Goal: Task Accomplishment & Management: Manage account settings

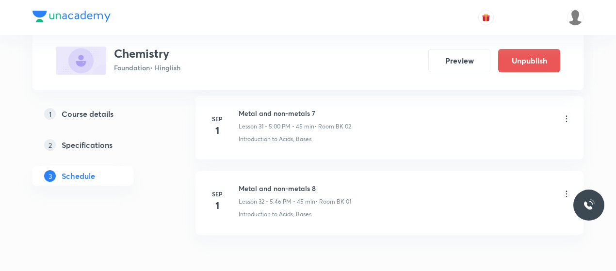
scroll to position [2857, 0]
click at [399, 183] on div "Metal and non-metals 8 Lesson 32 • 5:46 PM • 45 min • Room BK 01" at bounding box center [405, 194] width 333 height 23
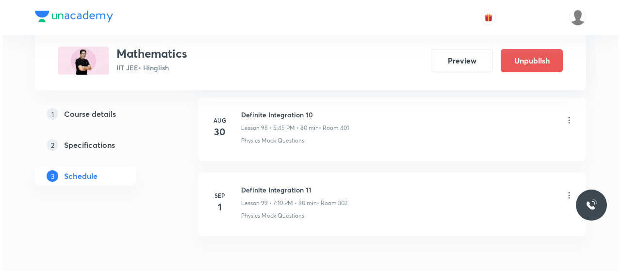
scroll to position [7951, 0]
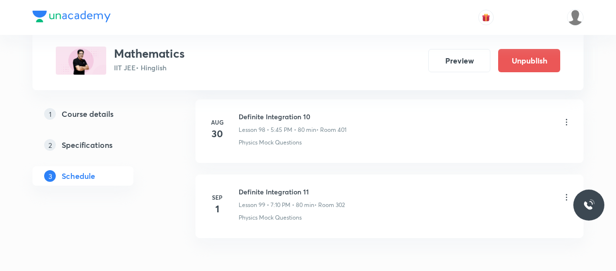
click at [381, 202] on li "Sep 1 Definite Integration 11 Lesson 99 • 7:10 PM • 80 min • Room 302 Physics M…" at bounding box center [389, 207] width 388 height 64
click at [565, 193] on icon at bounding box center [567, 198] width 10 height 10
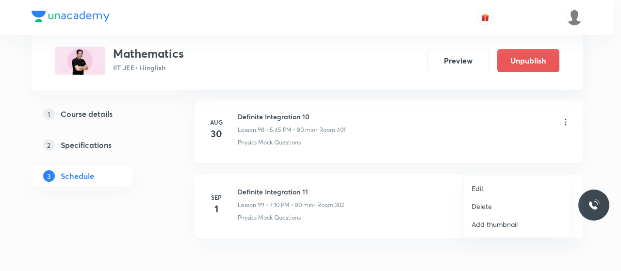
click at [486, 192] on li "Edit" at bounding box center [517, 188] width 106 height 18
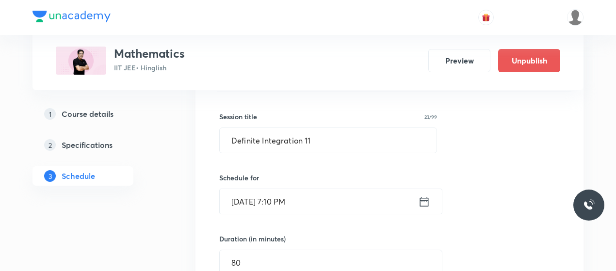
scroll to position [7526, 0]
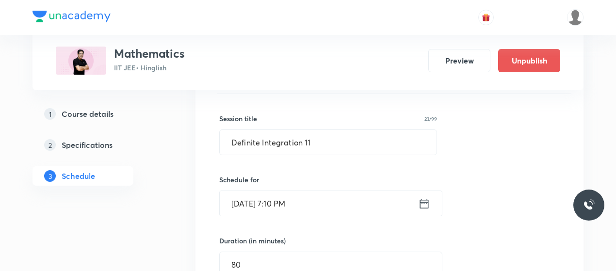
click at [276, 191] on input "Sep 1, 2025, 7:10 PM" at bounding box center [319, 203] width 198 height 25
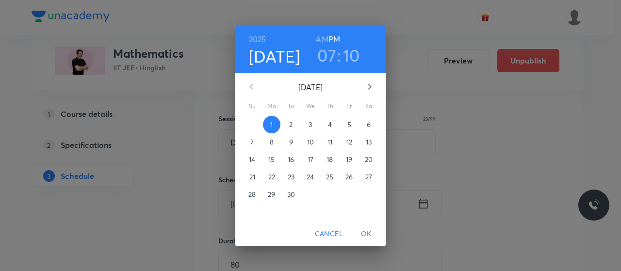
click at [332, 56] on h3 "07" at bounding box center [326, 55] width 19 height 20
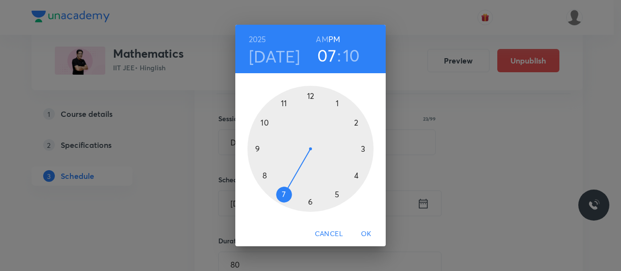
click at [336, 193] on div at bounding box center [310, 149] width 126 height 126
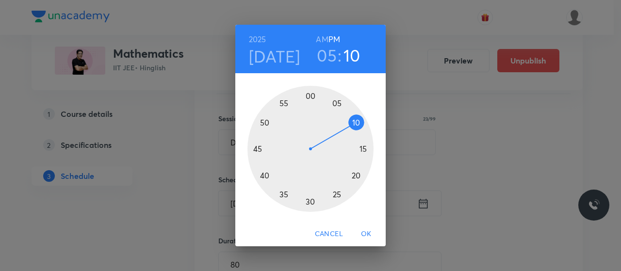
click at [299, 98] on div at bounding box center [310, 149] width 126 height 126
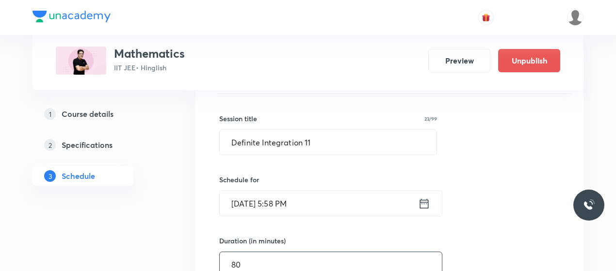
click at [275, 252] on input "80" at bounding box center [331, 264] width 222 height 25
type input "8"
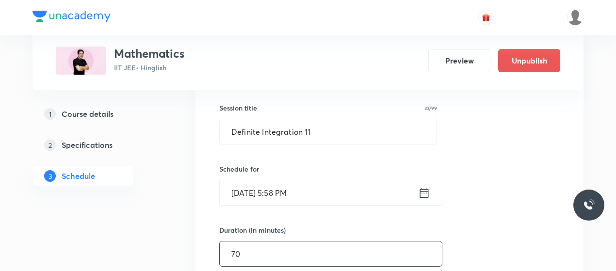
scroll to position [7538, 0]
type input "7"
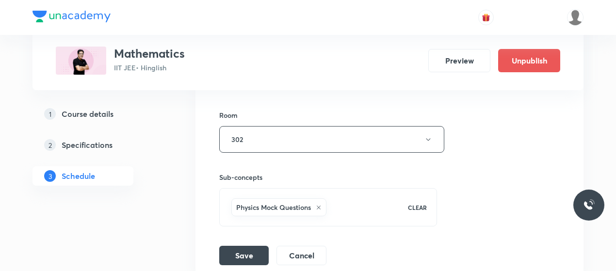
scroll to position [7851, 0]
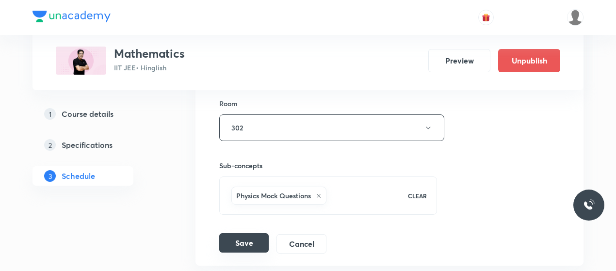
type input "65"
click at [248, 233] on button "Save" at bounding box center [243, 242] width 49 height 19
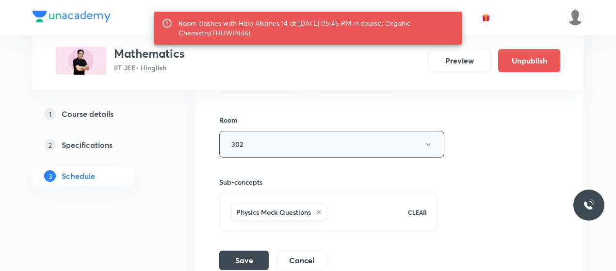
click at [312, 131] on button "302" at bounding box center [331, 144] width 225 height 27
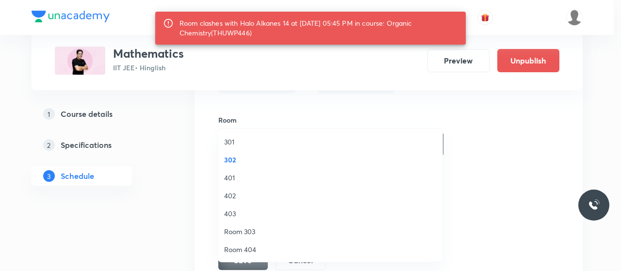
click at [226, 180] on span "401" at bounding box center [330, 178] width 212 height 10
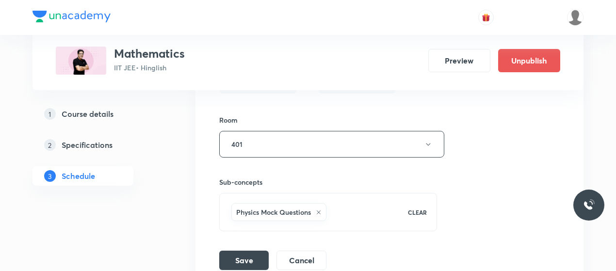
scroll to position [7867, 0]
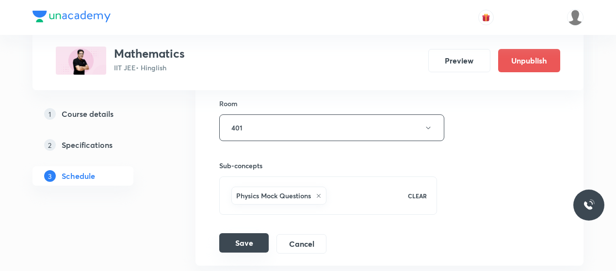
click at [238, 233] on button "Save" at bounding box center [243, 242] width 49 height 19
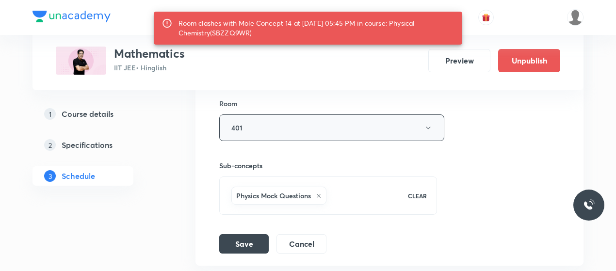
click at [323, 114] on button "401" at bounding box center [331, 127] width 225 height 27
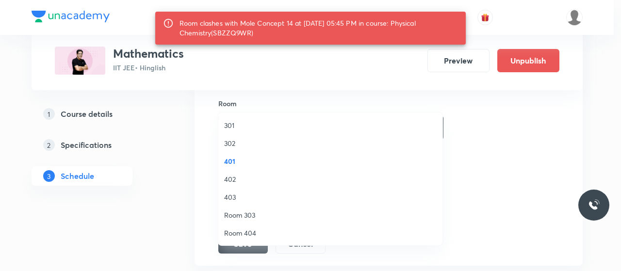
click at [231, 179] on span "402" at bounding box center [330, 179] width 212 height 10
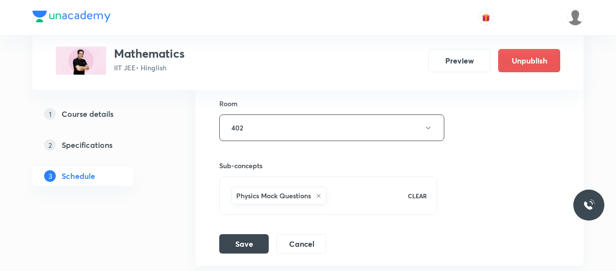
click at [244, 234] on button "Save" at bounding box center [243, 243] width 49 height 19
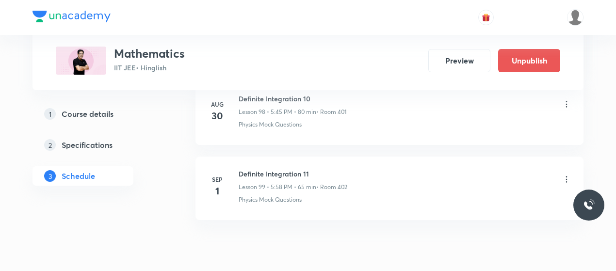
scroll to position [7455, 0]
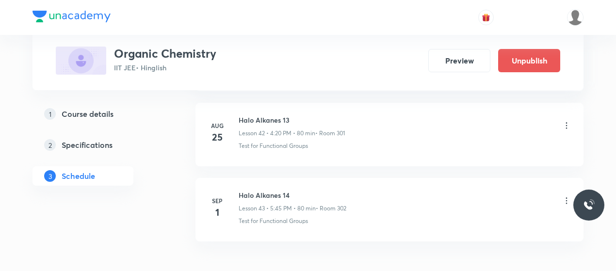
scroll to position [3738, 0]
click at [271, 191] on h6 "Halo Alkanes 14" at bounding box center [293, 196] width 108 height 10
copy h6 "Halo Alkanes 14"
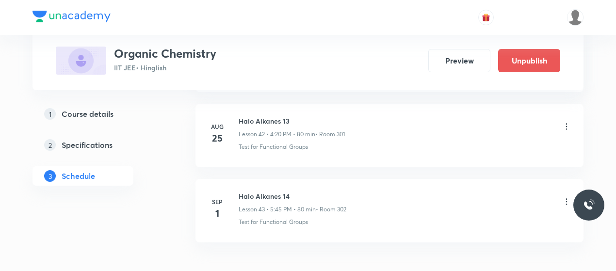
click at [564, 197] on icon at bounding box center [567, 202] width 10 height 10
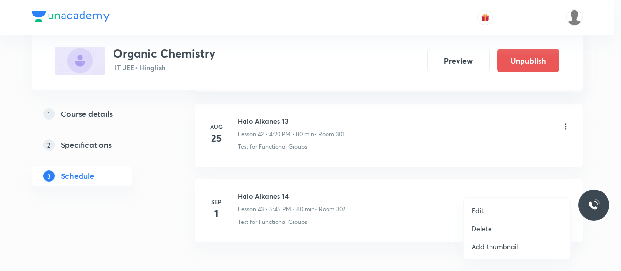
click at [488, 223] on li "Delete" at bounding box center [517, 229] width 106 height 18
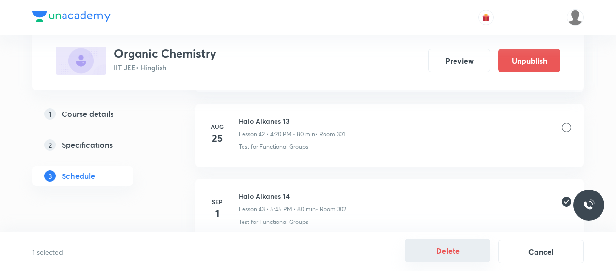
click at [439, 247] on button "Delete" at bounding box center [447, 250] width 85 height 23
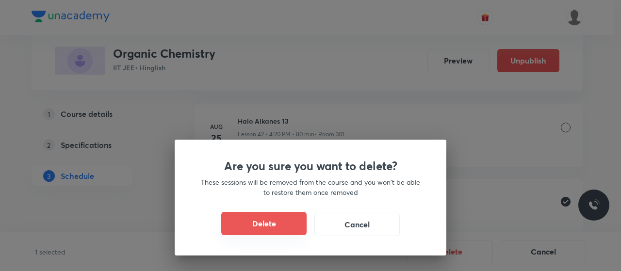
click at [286, 221] on button "Delete" at bounding box center [263, 223] width 85 height 23
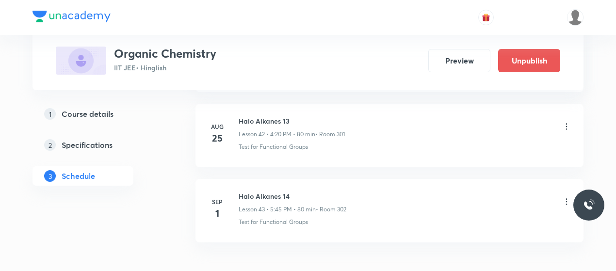
scroll to position [3710, 0]
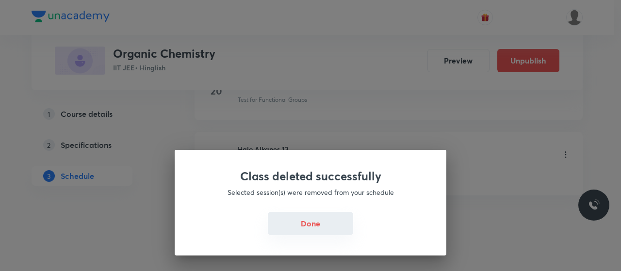
click at [305, 219] on button "Done" at bounding box center [310, 223] width 85 height 23
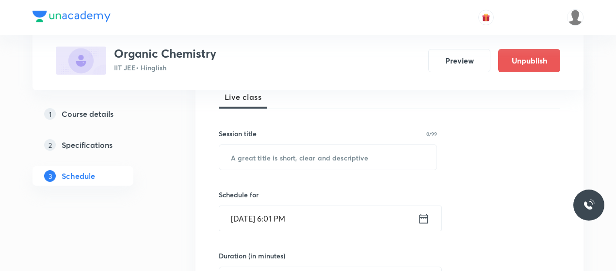
scroll to position [148, 0]
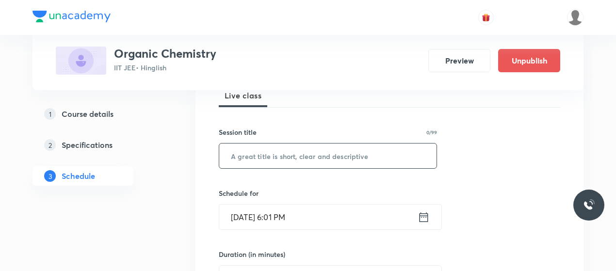
click at [287, 167] on input "text" at bounding box center [327, 156] width 217 height 25
paste input "Halo Alkanes 14"
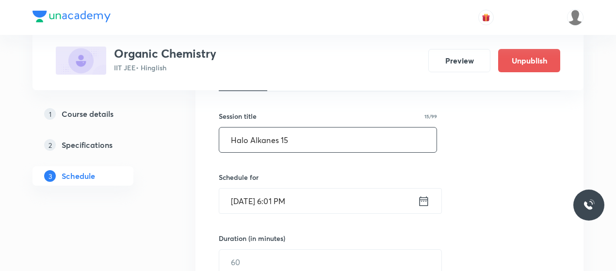
scroll to position [164, 0]
type input "Halo Alkanes 15"
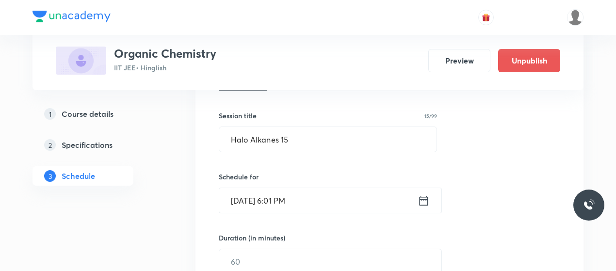
click at [276, 192] on input "Sep 1, 2025, 6:01 PM" at bounding box center [318, 200] width 198 height 25
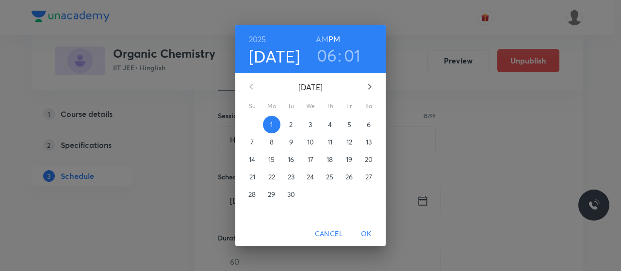
click at [331, 55] on h3 "06" at bounding box center [327, 55] width 20 height 20
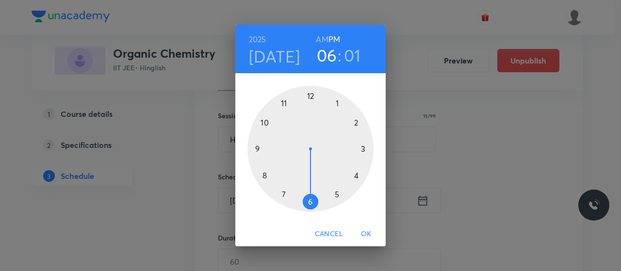
click at [283, 194] on div at bounding box center [310, 149] width 126 height 126
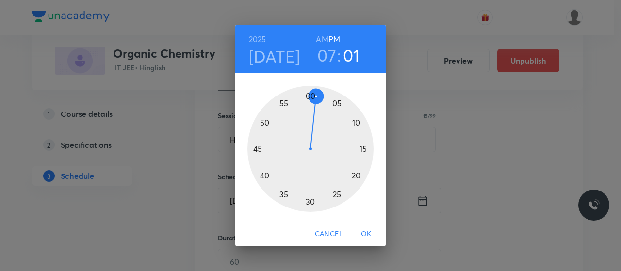
click at [355, 122] on div at bounding box center [310, 149] width 126 height 126
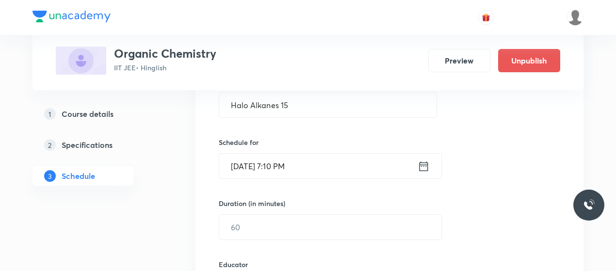
scroll to position [249, 0]
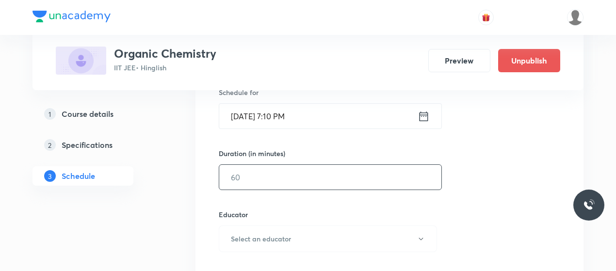
click at [308, 181] on input "text" at bounding box center [330, 177] width 222 height 25
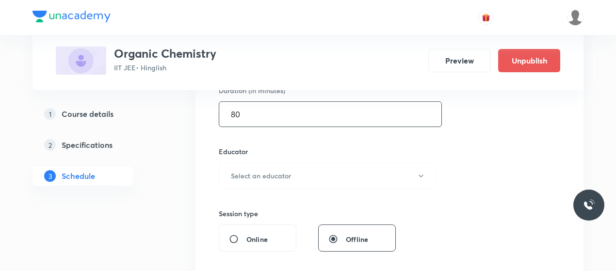
scroll to position [312, 0]
type input "80"
click at [308, 181] on button "Select an educator" at bounding box center [328, 175] width 218 height 27
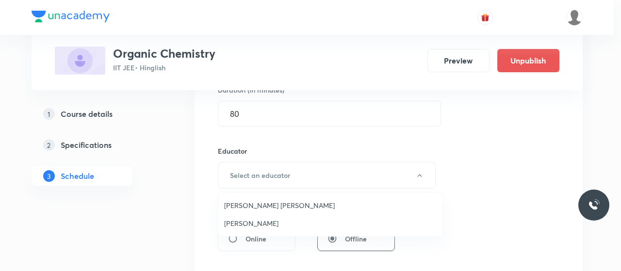
click at [252, 224] on span "Gaurav Gaurav" at bounding box center [330, 223] width 212 height 10
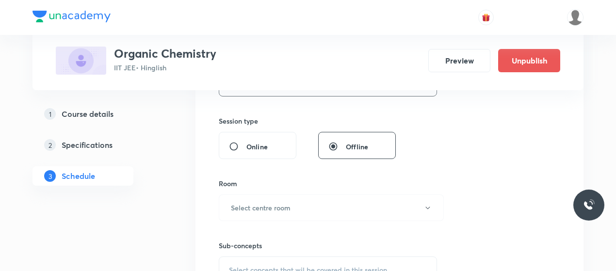
scroll to position [406, 0]
click at [288, 208] on h6 "Select centre room" at bounding box center [261, 206] width 60 height 10
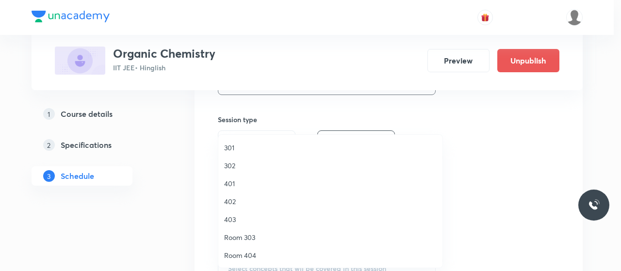
click at [235, 182] on span "401" at bounding box center [330, 183] width 212 height 10
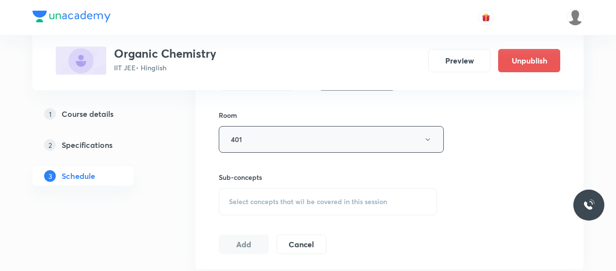
scroll to position [480, 0]
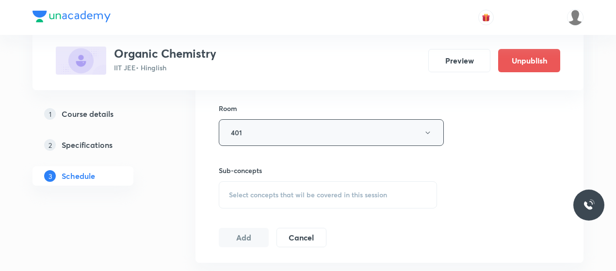
click at [295, 197] on div "Select concepts that wil be covered in this session" at bounding box center [328, 194] width 218 height 27
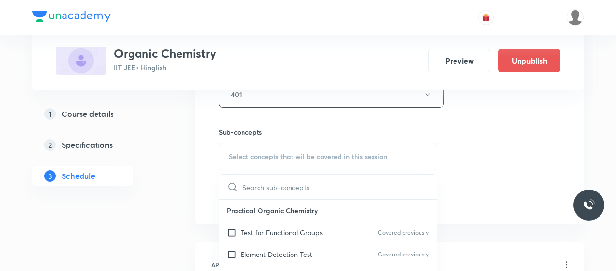
scroll to position [527, 0]
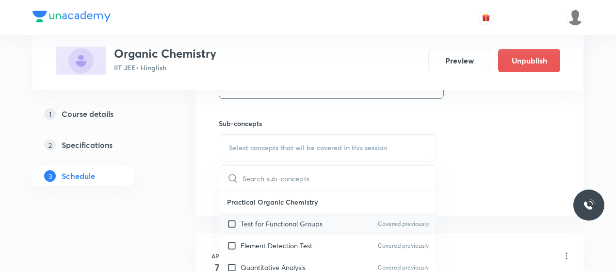
click at [247, 222] on p "Test for Functional Groups" at bounding box center [282, 224] width 82 height 10
checkbox input "true"
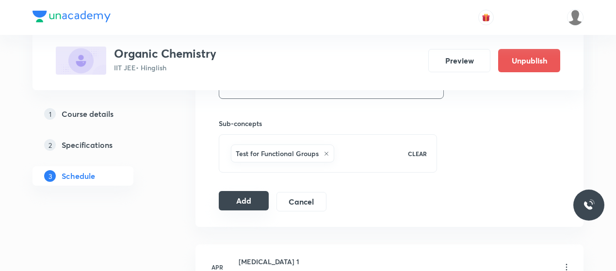
click at [260, 197] on button "Add" at bounding box center [244, 200] width 50 height 19
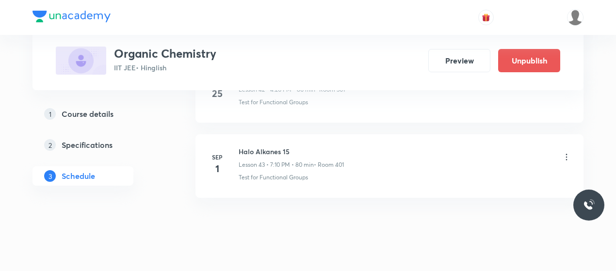
scroll to position [3279, 0]
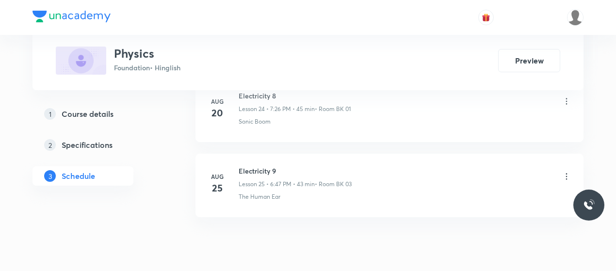
scroll to position [2348, 0]
click at [264, 166] on h6 "Electricity 9" at bounding box center [295, 171] width 113 height 10
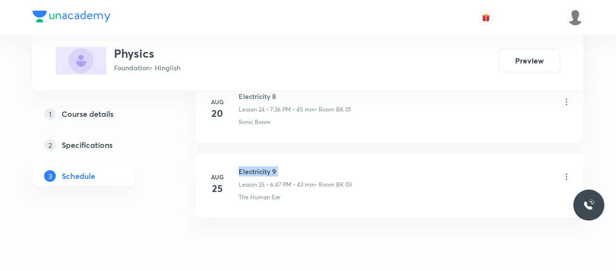
copy h6 "Electricity 9"
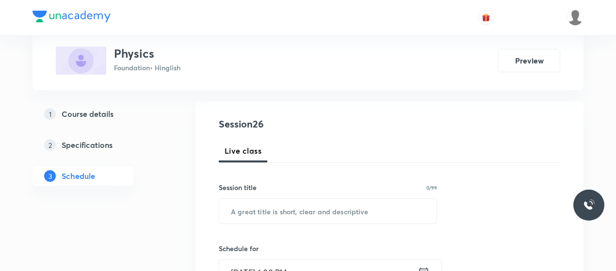
scroll to position [93, 0]
click at [284, 209] on input "text" at bounding box center [327, 210] width 217 height 25
paste input "Electricity 9"
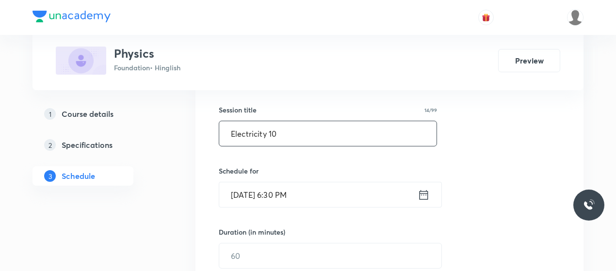
scroll to position [171, 0]
type input "Electricity 10"
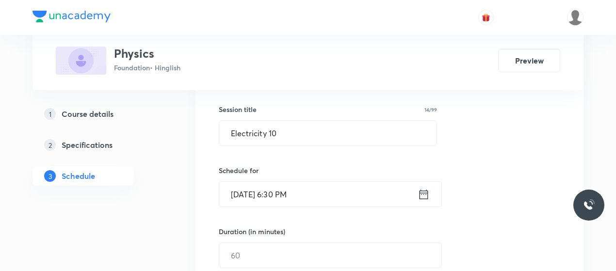
click at [279, 191] on input "[DATE] 6:30 PM" at bounding box center [318, 194] width 198 height 25
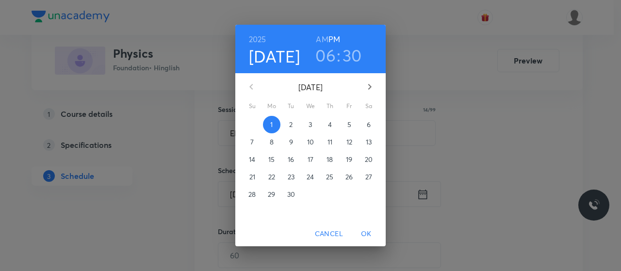
click at [327, 57] on h3 "06" at bounding box center [325, 55] width 20 height 20
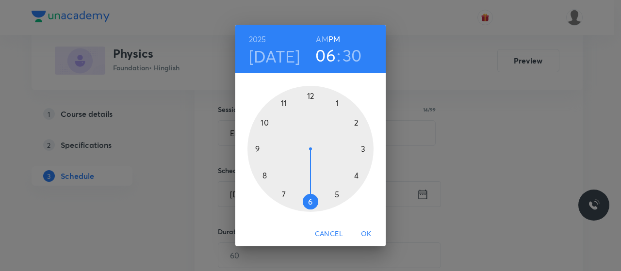
click at [310, 202] on div at bounding box center [310, 149] width 126 height 126
click at [265, 173] on div at bounding box center [310, 149] width 126 height 126
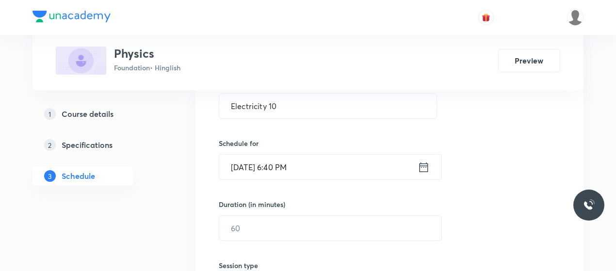
scroll to position [219, 0]
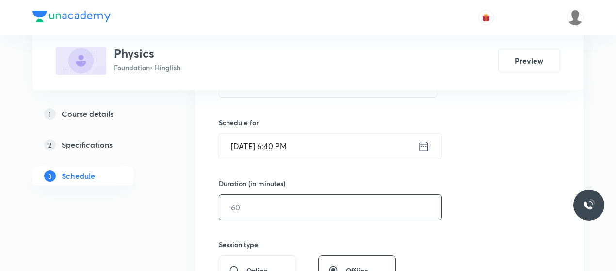
click at [288, 203] on input "text" at bounding box center [330, 207] width 222 height 25
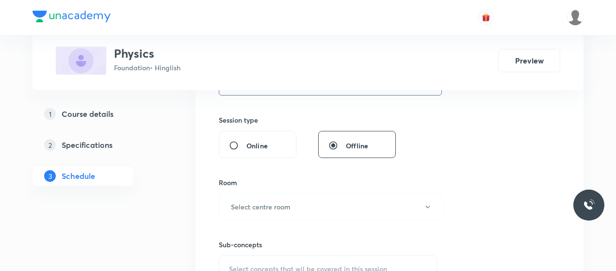
scroll to position [345, 0]
type input "45"
click at [288, 203] on h6 "Select centre room" at bounding box center [261, 205] width 60 height 10
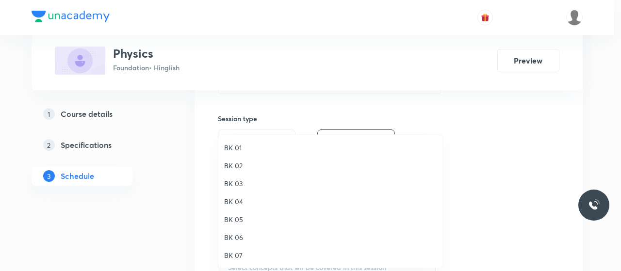
click at [234, 162] on span "BK 02" at bounding box center [330, 166] width 212 height 10
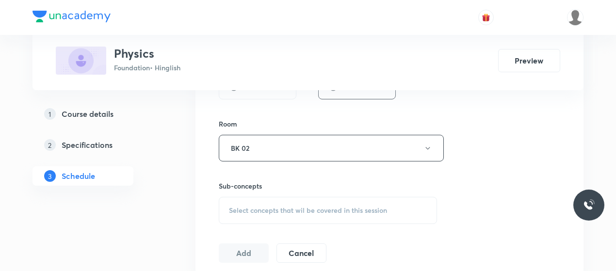
scroll to position [421, 0]
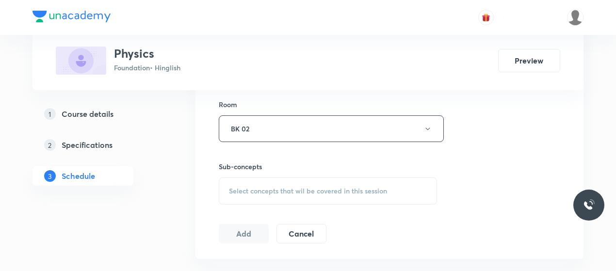
click at [266, 183] on div "Select concepts that wil be covered in this session" at bounding box center [328, 190] width 218 height 27
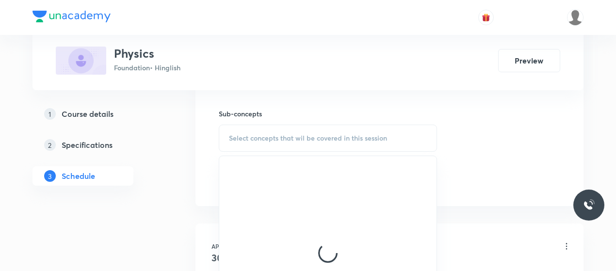
scroll to position [479, 0]
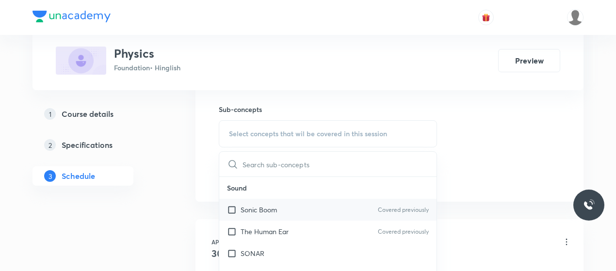
click at [270, 210] on p "Sonic Boom" at bounding box center [259, 210] width 36 height 10
checkbox input "true"
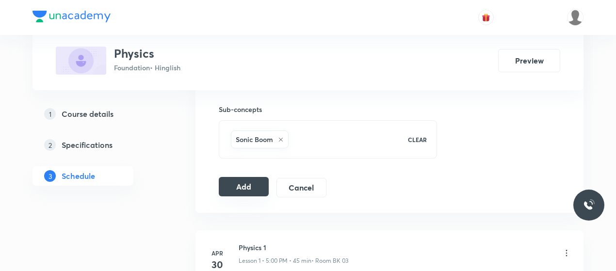
click at [242, 192] on button "Add" at bounding box center [244, 186] width 50 height 19
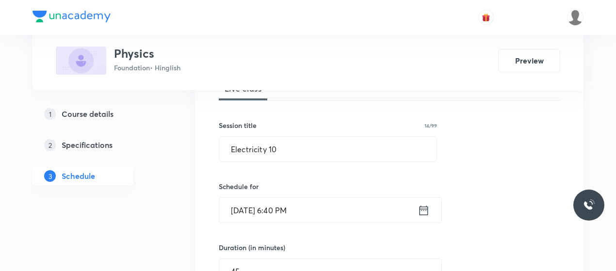
scroll to position [153, 0]
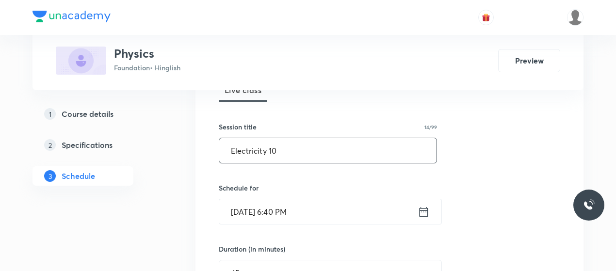
click at [248, 147] on input "Electricity 10" at bounding box center [327, 150] width 217 height 25
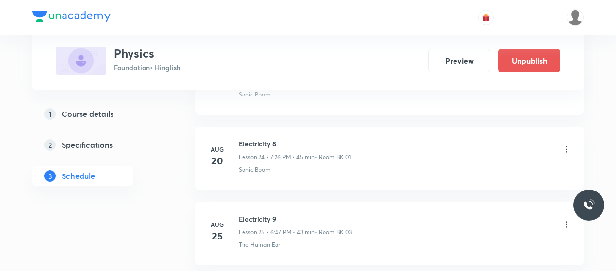
scroll to position [2006, 0]
click at [248, 137] on h6 "Electricity 10" at bounding box center [296, 142] width 114 height 10
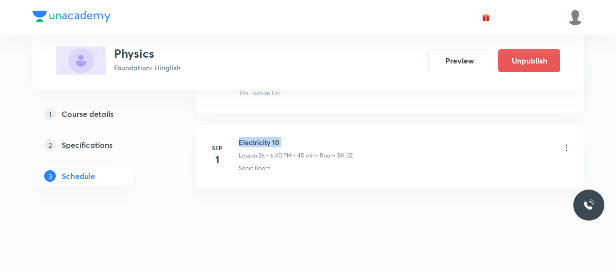
copy h6 "Electricity 10"
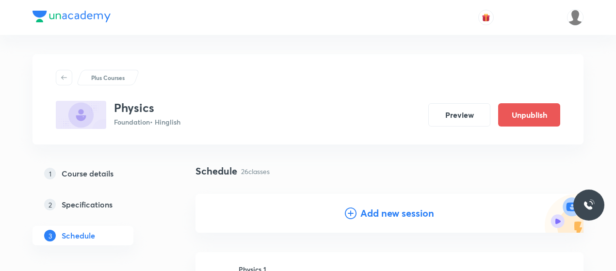
scroll to position [26, 0]
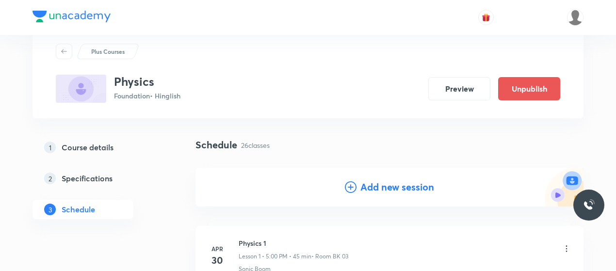
click at [354, 182] on icon at bounding box center [351, 187] width 12 height 12
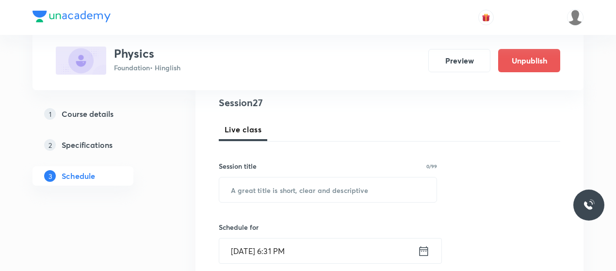
scroll to position [114, 0]
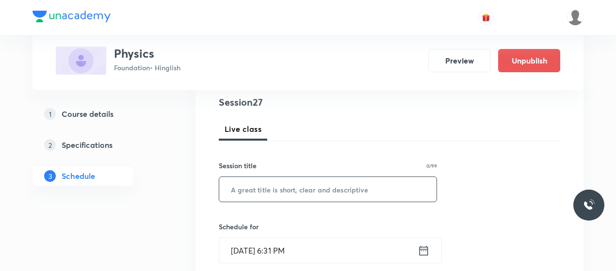
click at [313, 187] on input "text" at bounding box center [327, 189] width 217 height 25
paste input "Electricity 10"
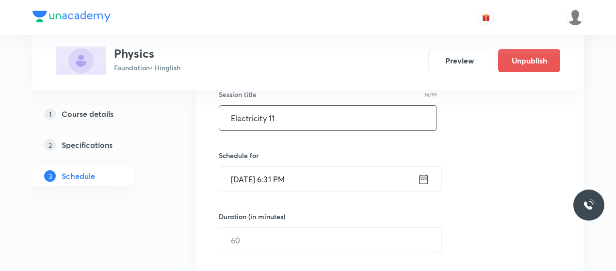
scroll to position [186, 0]
type input "Electricity 11"
click at [280, 177] on input "[DATE] 6:31 PM" at bounding box center [318, 178] width 198 height 25
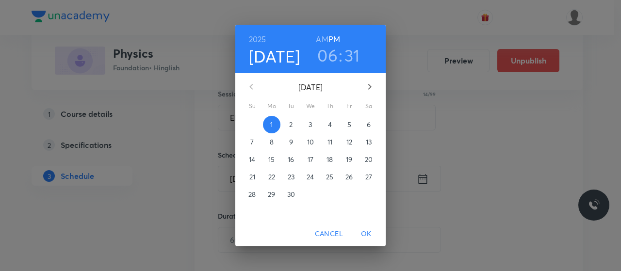
click at [337, 56] on h3 "06" at bounding box center [327, 55] width 20 height 20
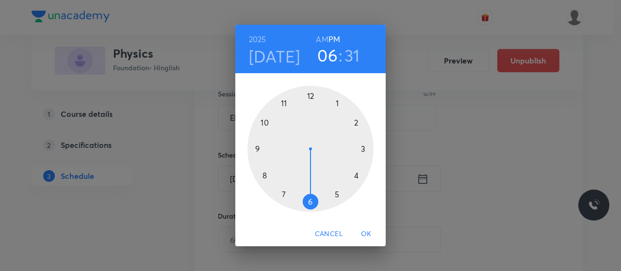
click at [283, 193] on div at bounding box center [310, 149] width 126 height 126
click at [332, 197] on div at bounding box center [310, 149] width 126 height 126
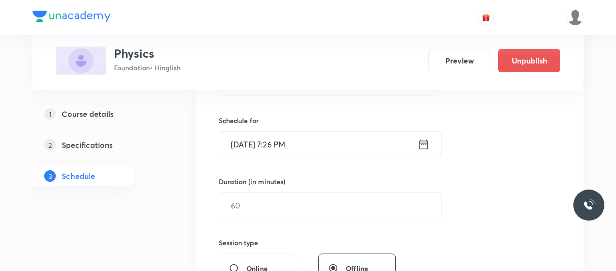
scroll to position [221, 0]
click at [329, 205] on input "text" at bounding box center [330, 205] width 222 height 25
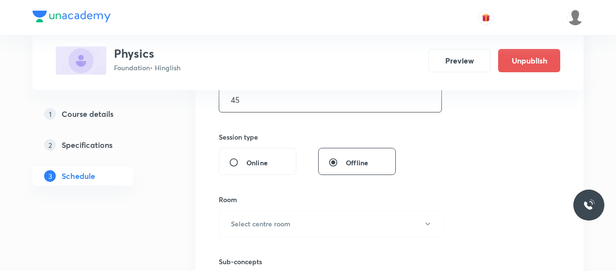
scroll to position [364, 0]
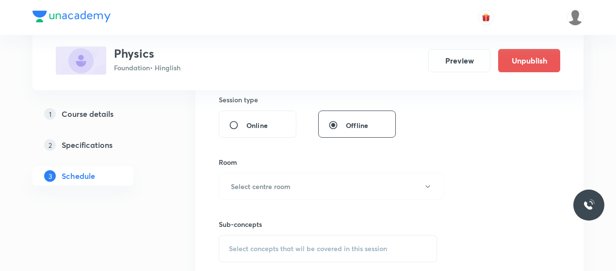
type input "45"
click at [330, 191] on button "Select centre room" at bounding box center [331, 186] width 225 height 27
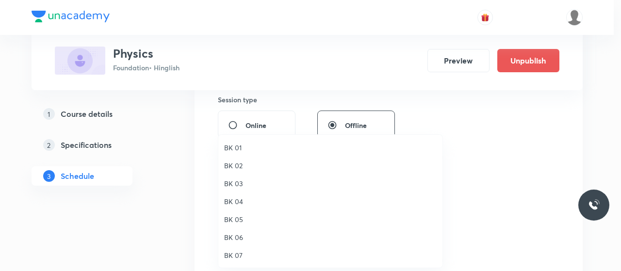
click at [241, 158] on li "BK 02" at bounding box center [330, 166] width 224 height 18
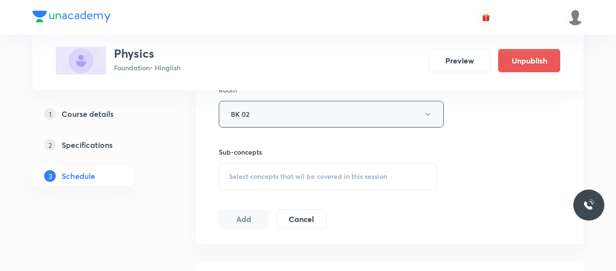
scroll to position [436, 0]
click at [285, 189] on div "Session 27 Live class Session title 14/99 Electricity 11 ​ Schedule for [DATE] …" at bounding box center [389, 0] width 341 height 455
click at [285, 168] on div "Select concepts that wil be covered in this session" at bounding box center [328, 175] width 218 height 27
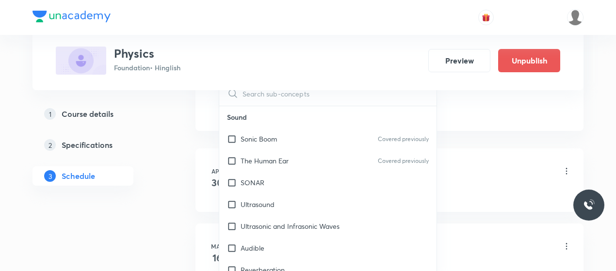
scroll to position [550, 0]
click at [273, 142] on div "Sonic Boom Covered previously" at bounding box center [327, 139] width 217 height 22
checkbox input "true"
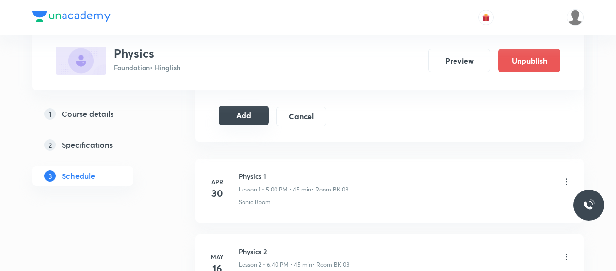
click at [238, 112] on button "Add" at bounding box center [244, 115] width 50 height 19
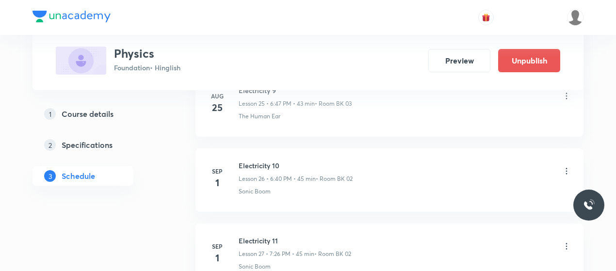
scroll to position [2081, 0]
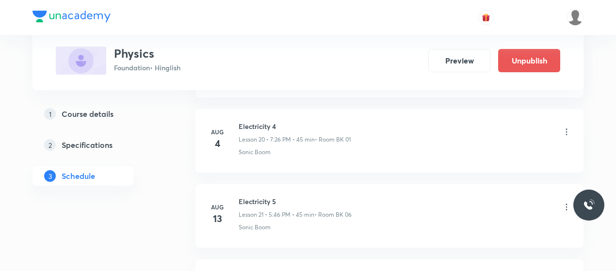
scroll to position [1569, 0]
